Goal: Complete application form

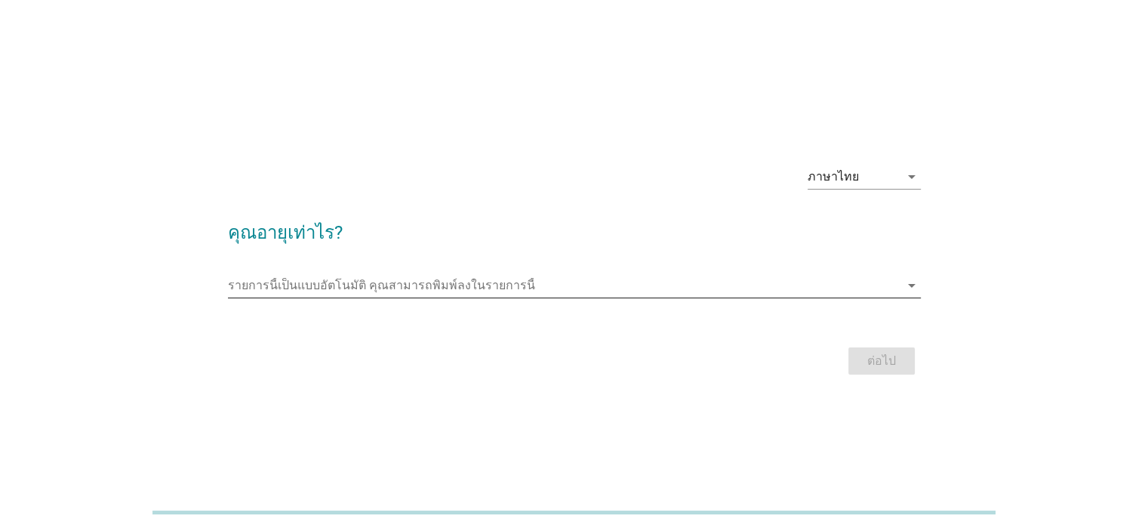
click at [378, 292] on input "รายการนี้เป็นแบบอัตโนมัติ คุณสามารถพิมพ์ลงในรายการนี้" at bounding box center [564, 285] width 672 height 24
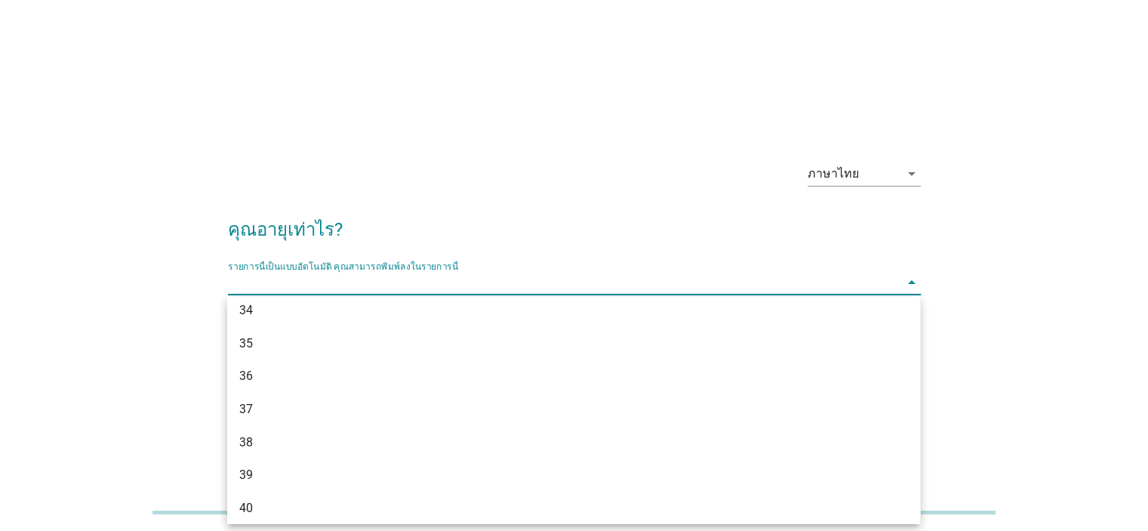
scroll to position [528, 0]
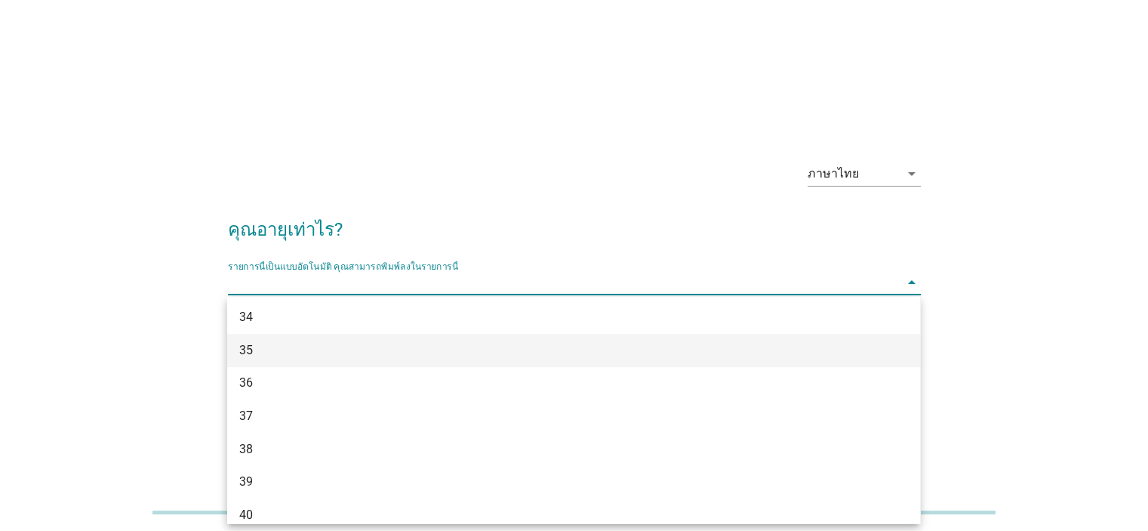
click at [266, 354] on div "35" at bounding box center [545, 350] width 613 height 18
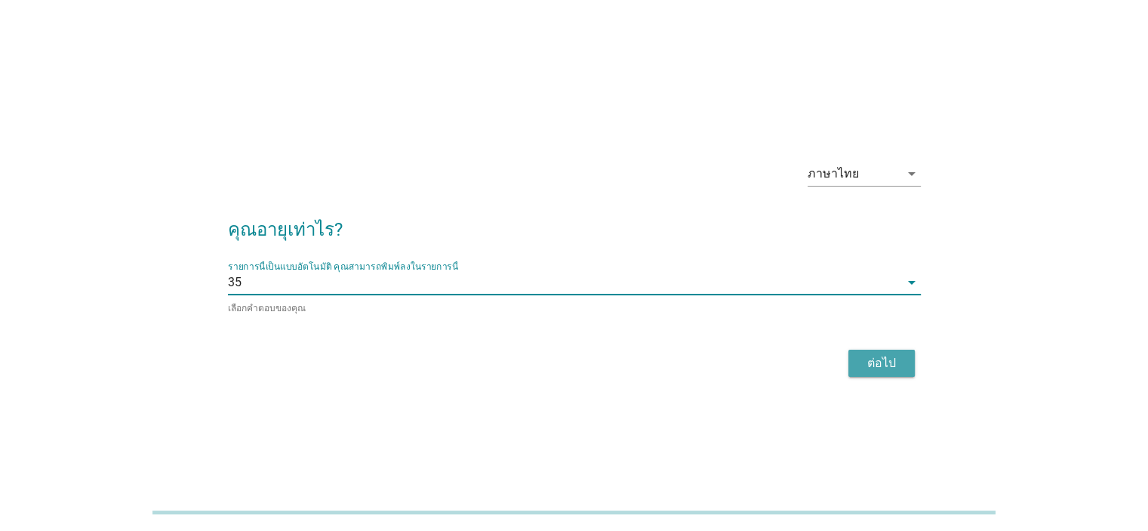
click at [850, 363] on button "ต่อไป" at bounding box center [881, 362] width 66 height 27
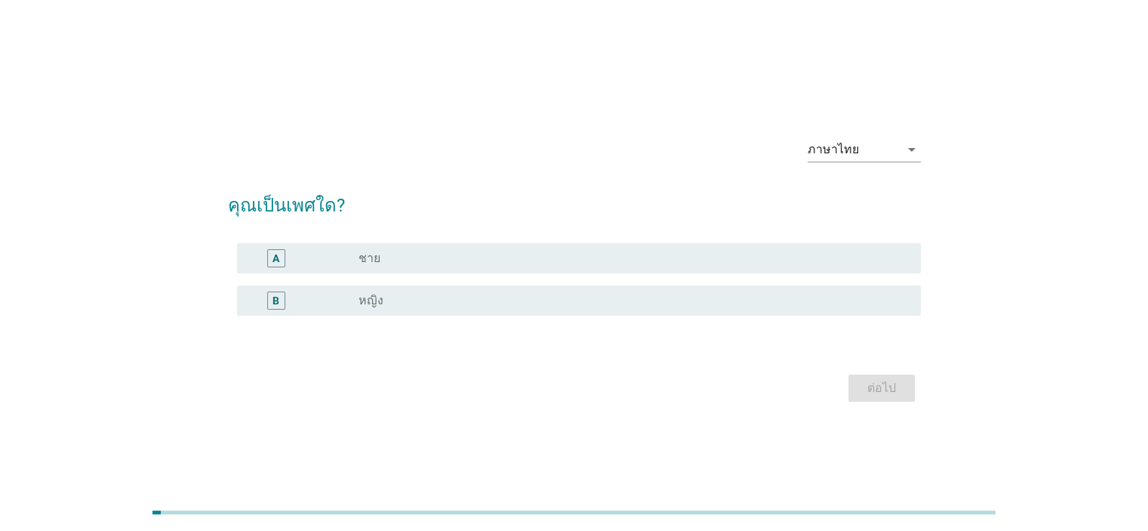
click at [438, 302] on div "radio_button_unchecked หญิง" at bounding box center [627, 300] width 537 height 15
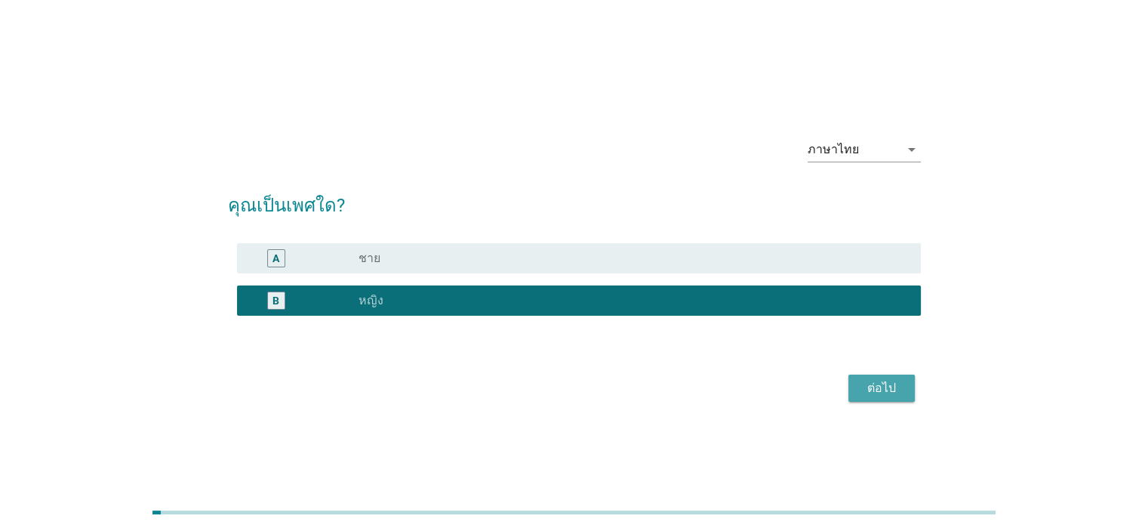
click at [873, 382] on div "ต่อไป" at bounding box center [882, 388] width 42 height 18
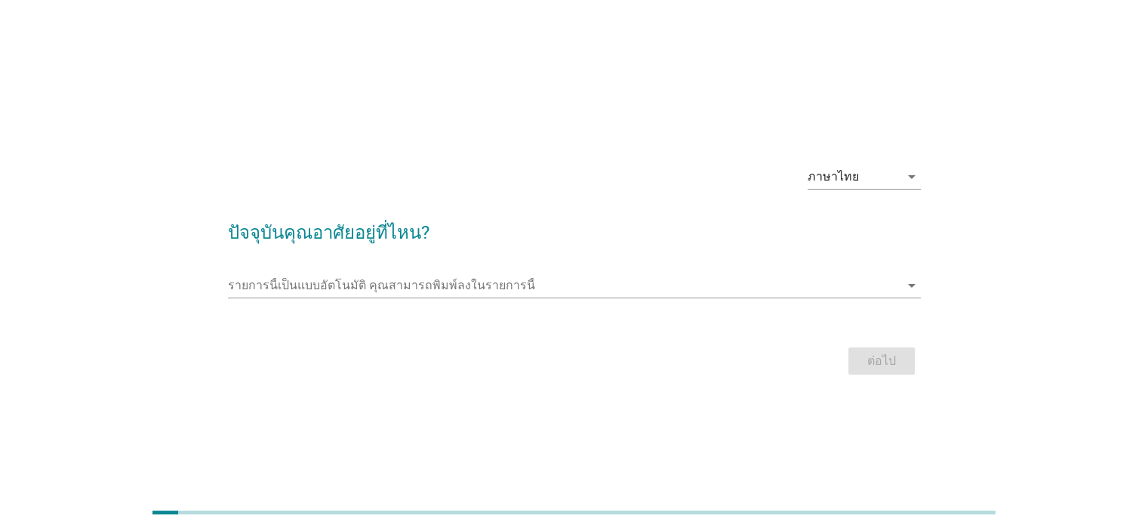
drag, startPoint x: 374, startPoint y: 303, endPoint x: 377, endPoint y: 292, distance: 11.0
click at [373, 301] on div "รายการนี้เป็นแบบอัตโนมัติ [PERSON_NAME]พิมพ์ลงในรายการนี้ arrow_drop_down" at bounding box center [574, 292] width 693 height 39
click at [377, 291] on input "รายการนี้เป็นแบบอัตโนมัติ คุณสามารถพิมพ์ลงในรายการนี้" at bounding box center [564, 285] width 672 height 24
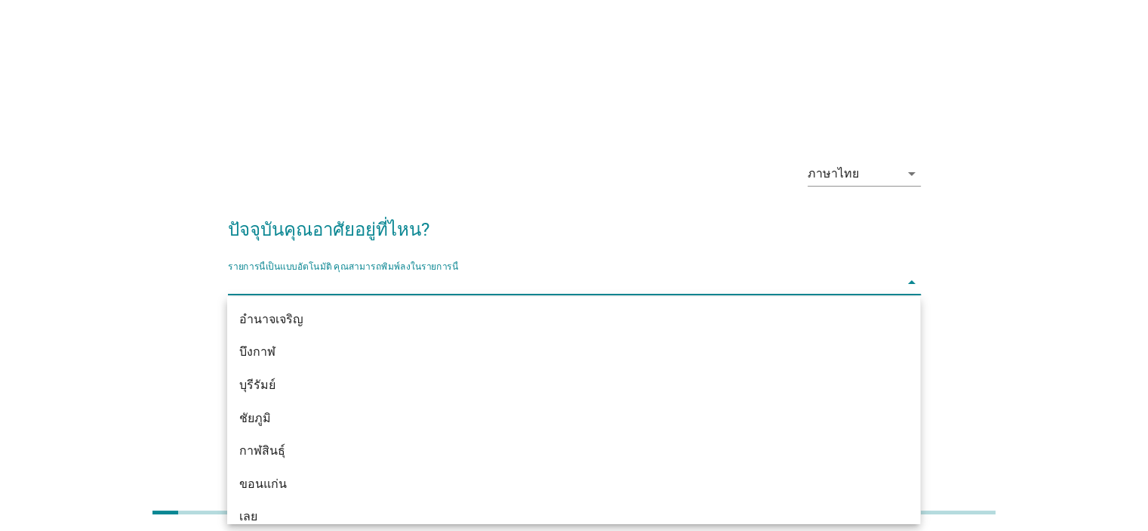
type input "-"
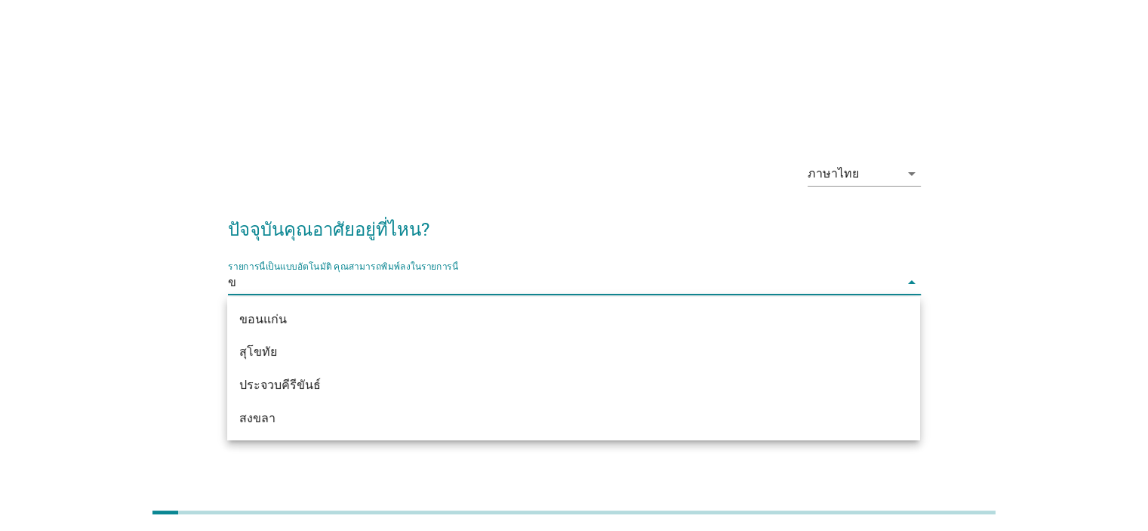
type input "ขอ"
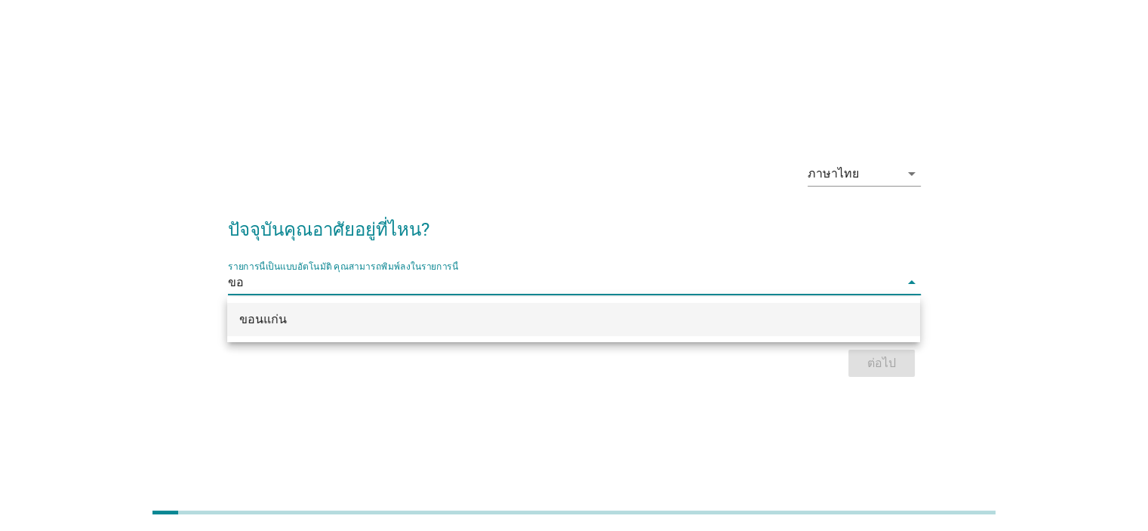
drag, startPoint x: 281, startPoint y: 330, endPoint x: 308, endPoint y: 325, distance: 27.5
click at [281, 329] on div "ขอนแก่น" at bounding box center [573, 319] width 693 height 33
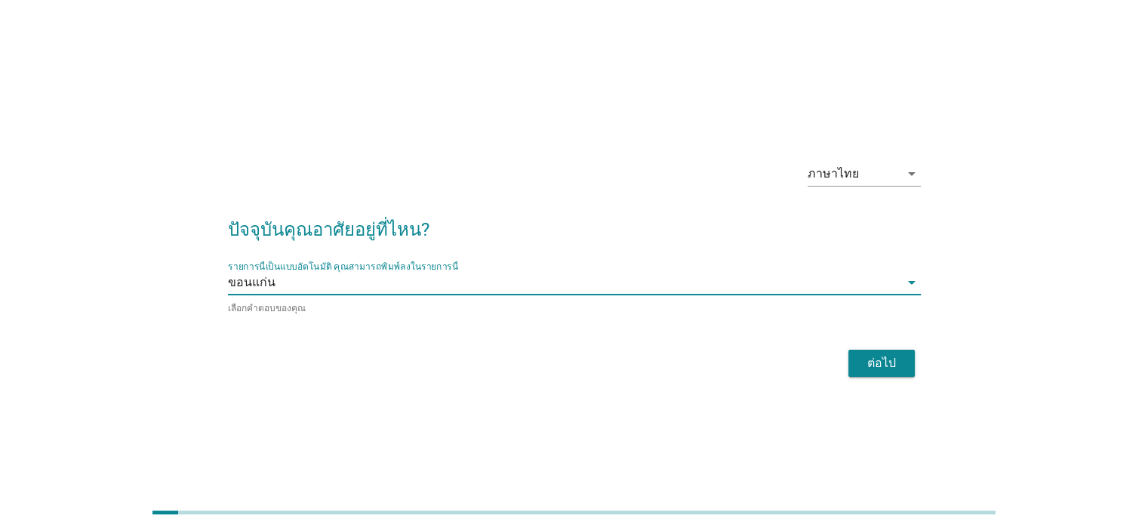
click at [861, 356] on div "ต่อไป" at bounding box center [882, 363] width 42 height 18
